Goal: Find specific fact: Find specific fact

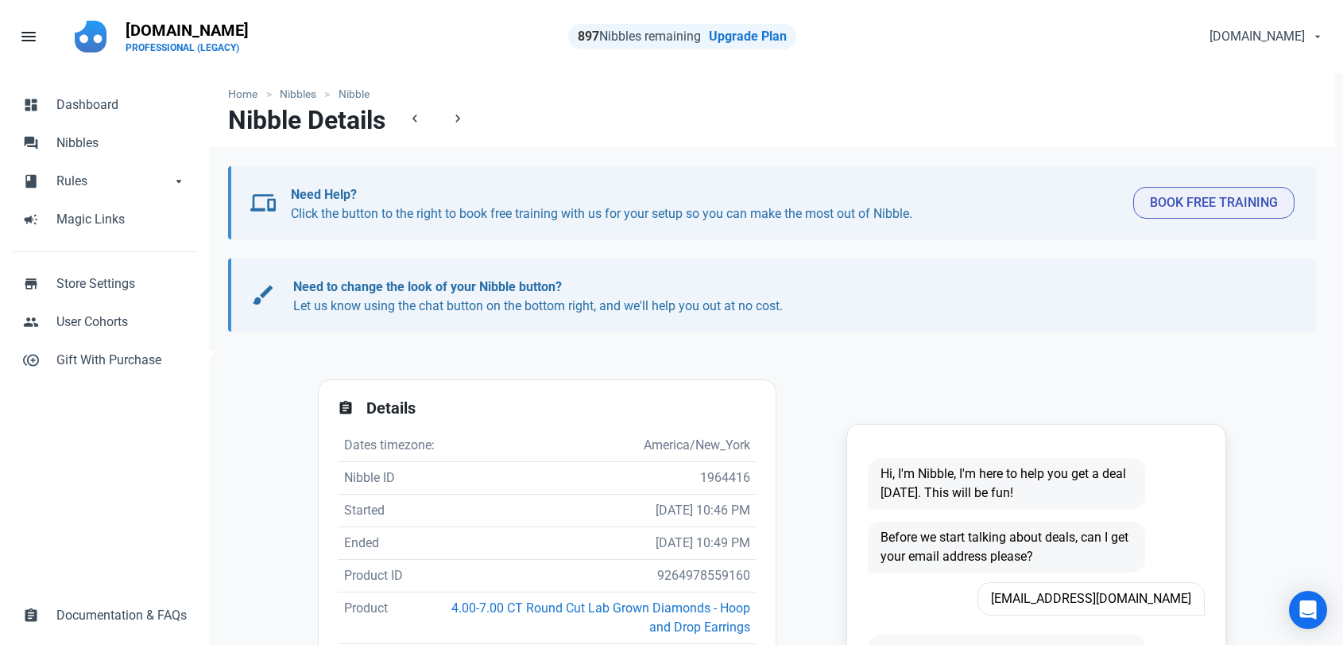
scroll to position [331, 0]
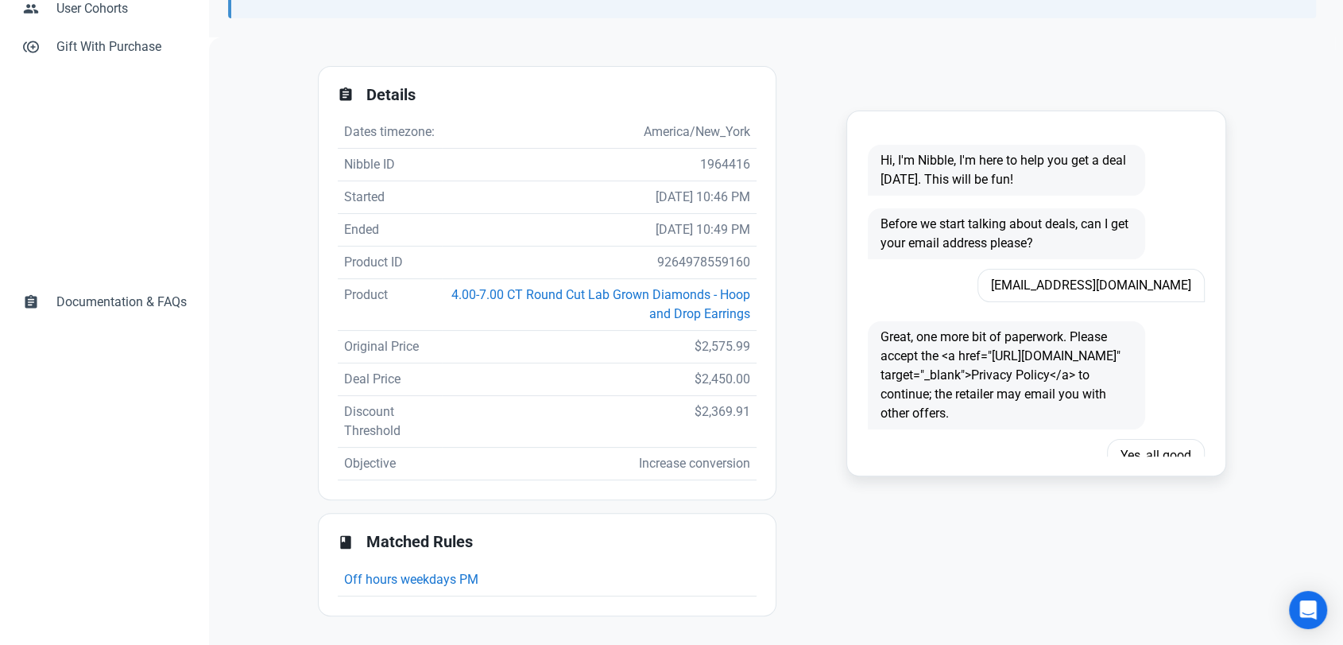
click at [1107, 269] on span "[EMAIL_ADDRESS][DOMAIN_NAME]" at bounding box center [1091, 285] width 227 height 33
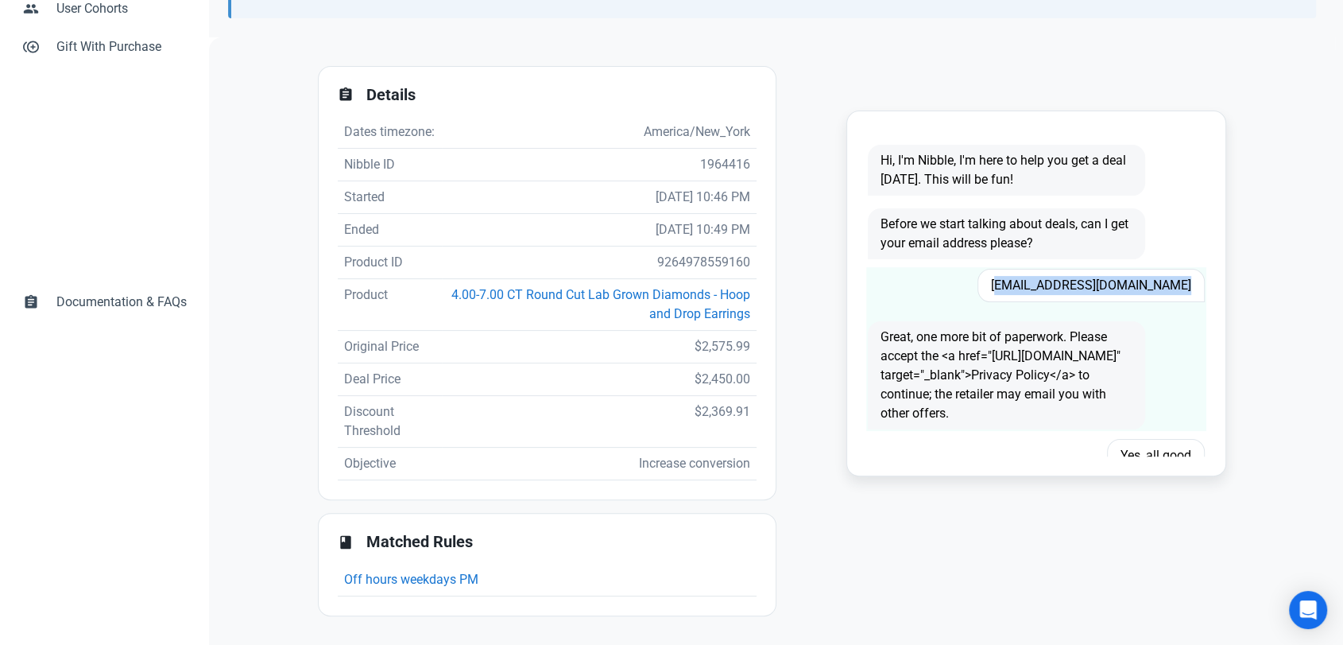
click at [1109, 269] on span "[EMAIL_ADDRESS][DOMAIN_NAME]" at bounding box center [1091, 285] width 227 height 33
copy span "[EMAIL_ADDRESS][DOMAIN_NAME]"
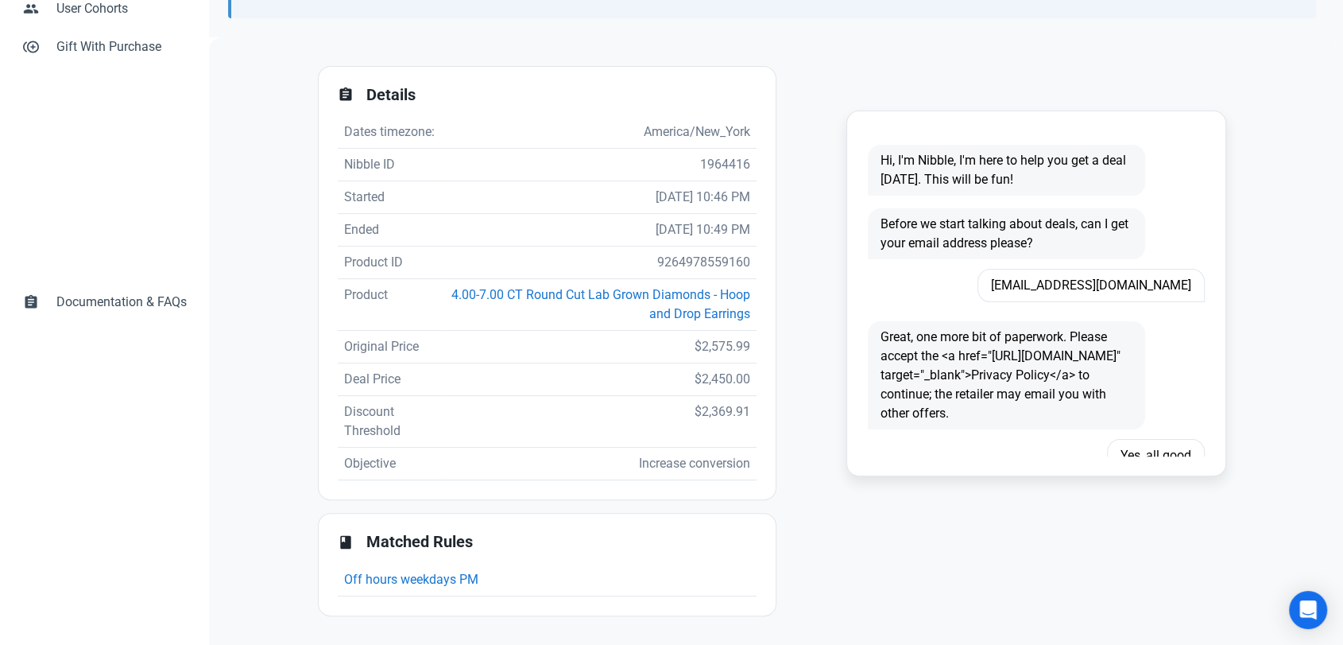
click at [675, 262] on td "9264978559160" at bounding box center [599, 262] width 315 height 33
click at [676, 262] on td "9264978559160" at bounding box center [599, 262] width 315 height 33
copy td "9264978559160"
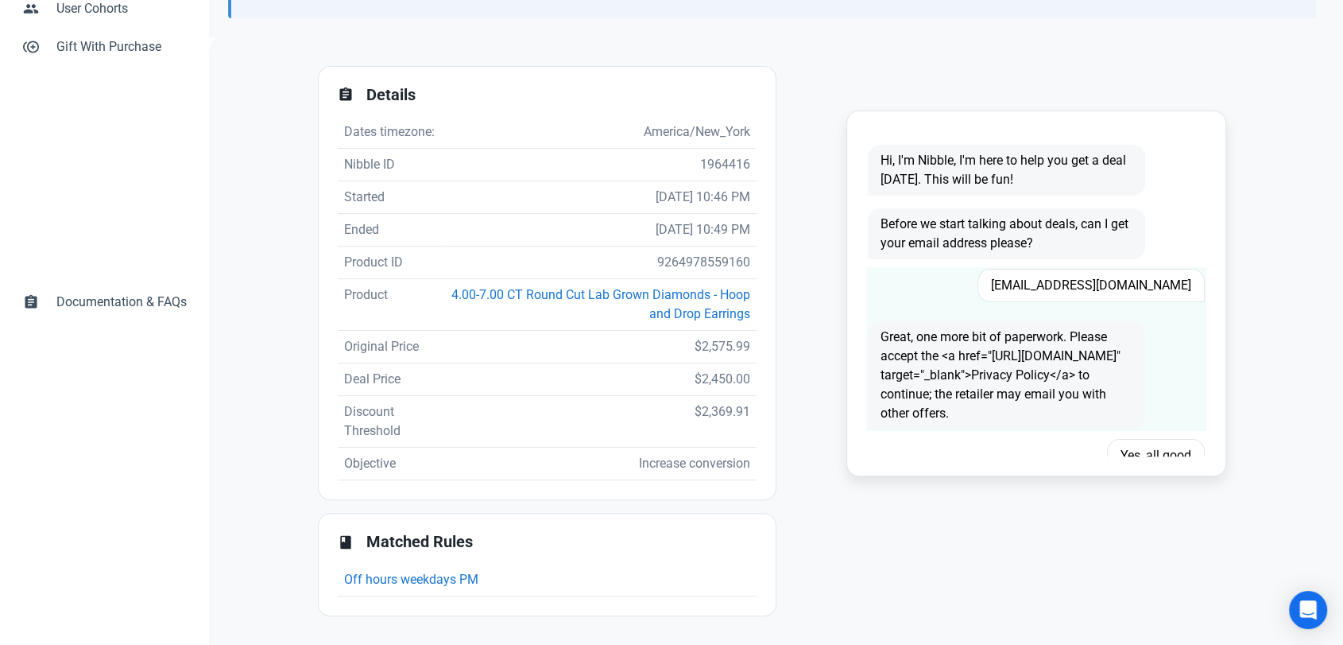
click at [1100, 269] on span "[EMAIL_ADDRESS][DOMAIN_NAME]" at bounding box center [1091, 285] width 227 height 33
click at [1100, 269] on span "SilkyMitts0125@aol.com" at bounding box center [1091, 285] width 227 height 33
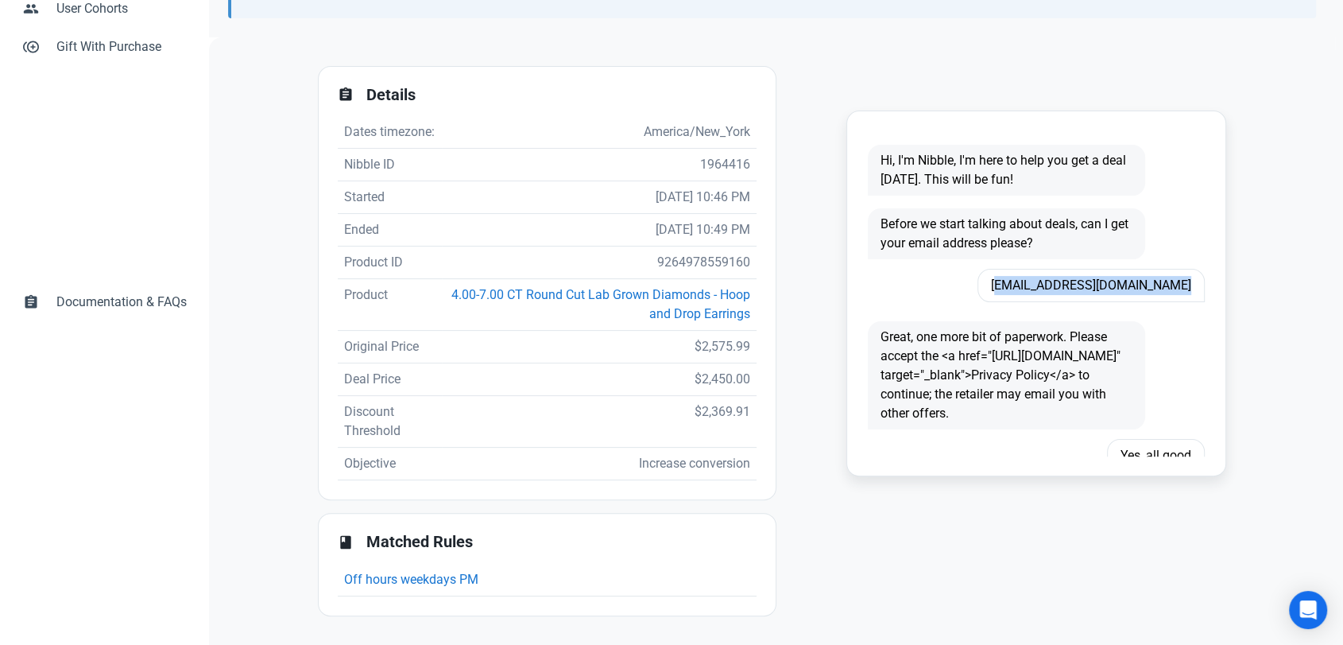
copy span "SilkyMitts0125@aol.com"
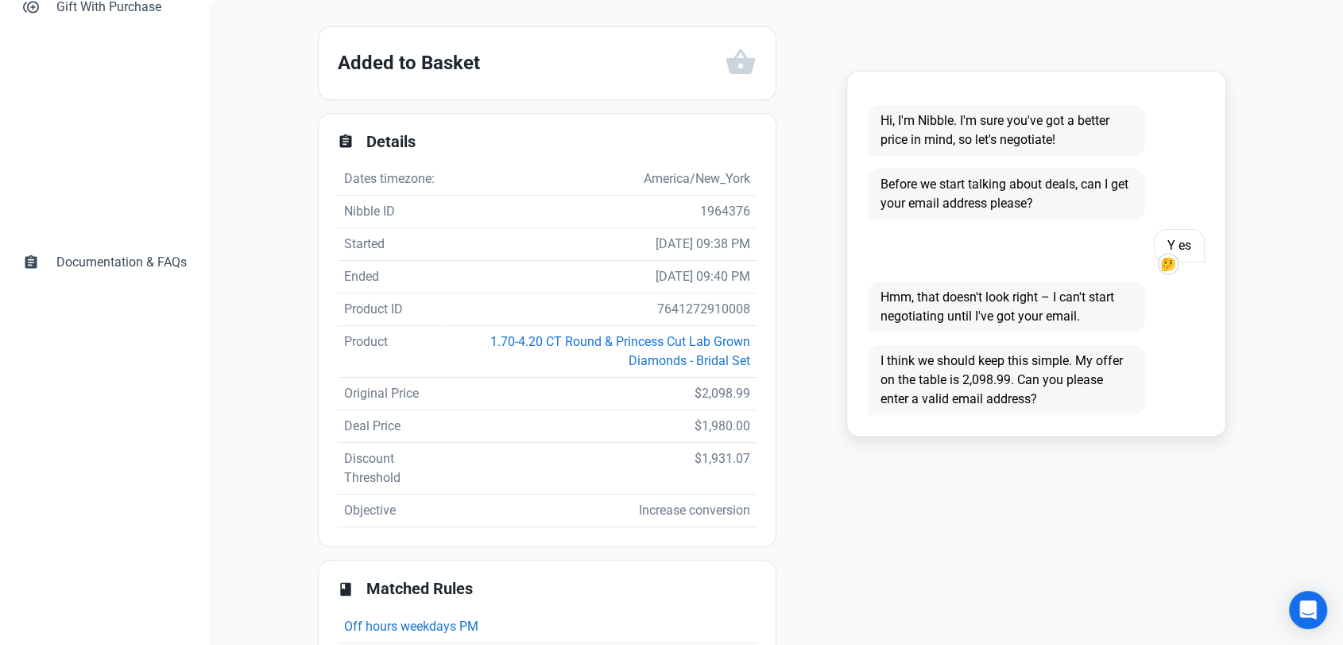
scroll to position [265, 0]
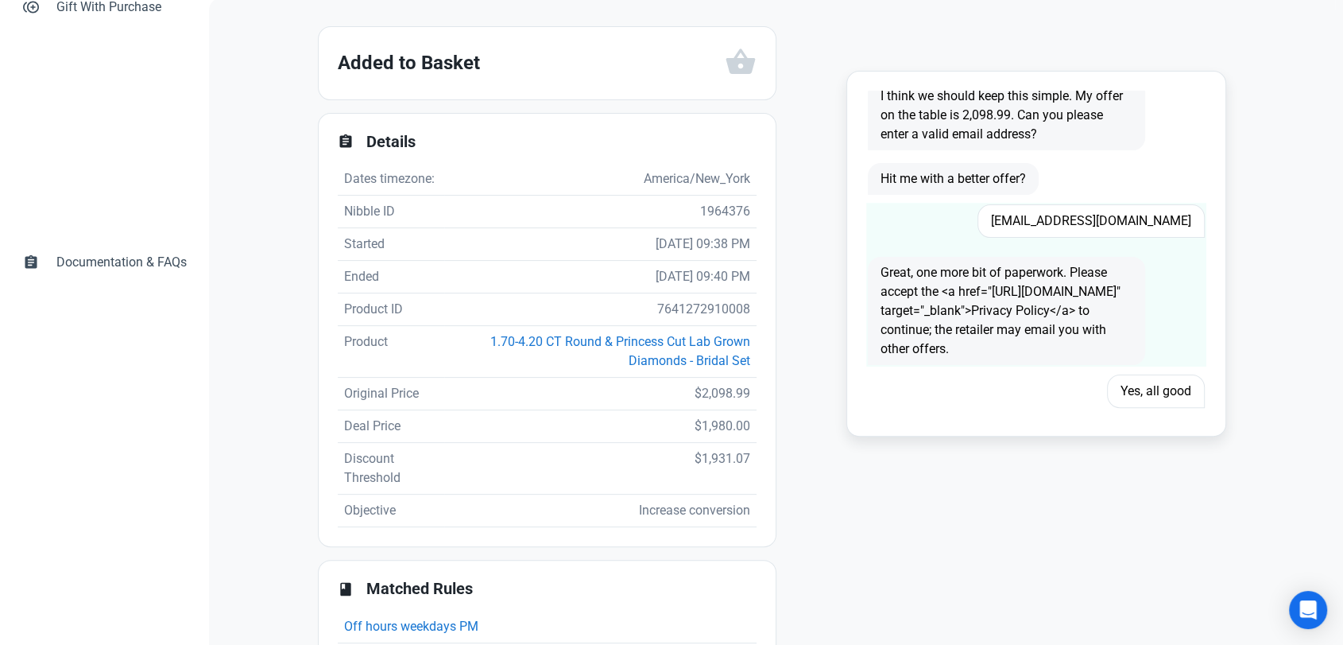
click at [1088, 224] on span "[EMAIL_ADDRESS][DOMAIN_NAME]" at bounding box center [1091, 220] width 227 height 33
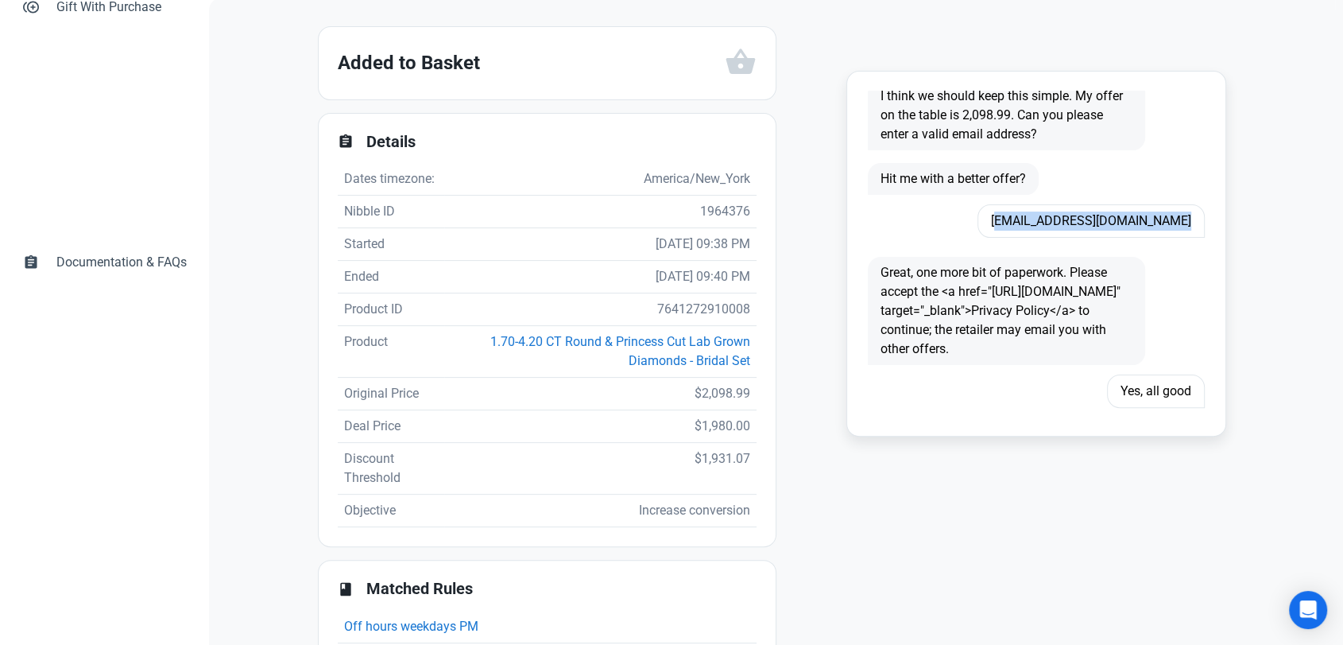
copy span "[EMAIL_ADDRESS][DOMAIN_NAME]"
click at [697, 326] on td "7641272910008" at bounding box center [600, 309] width 312 height 33
copy td "7641272910008"
